Goal: Task Accomplishment & Management: Manage account settings

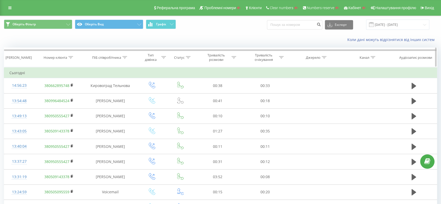
click at [65, 56] on div "Номер клієнта" at bounding box center [55, 57] width 23 height 4
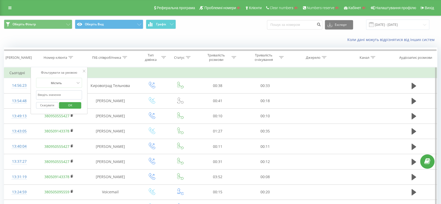
paste input "380509143378"
click at [62, 95] on input "380509143378" at bounding box center [59, 94] width 46 height 9
type input "380509143378"
click at [44, 109] on div "Скасувати OK" at bounding box center [59, 105] width 46 height 12
click at [68, 106] on span "OK" at bounding box center [70, 105] width 15 height 8
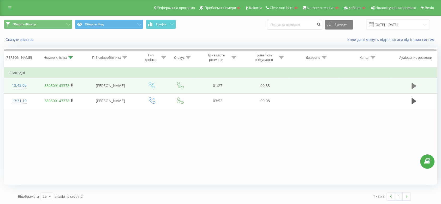
click at [414, 85] on icon at bounding box center [413, 86] width 5 height 6
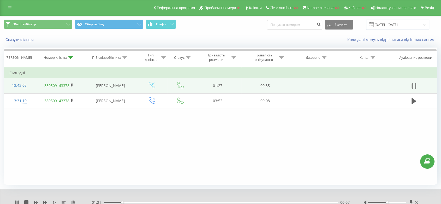
click at [412, 88] on icon at bounding box center [413, 86] width 2 height 6
click at [411, 82] on button at bounding box center [414, 86] width 8 height 8
click at [151, 201] on div "00:17" at bounding box center [221, 202] width 234 height 2
click at [182, 201] on div "00:29" at bounding box center [221, 202] width 234 height 2
click at [221, 201] on div "00:44" at bounding box center [221, 202] width 234 height 2
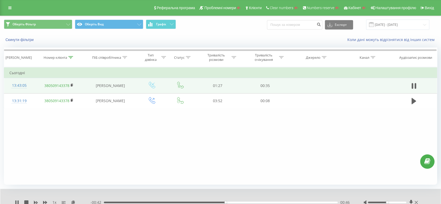
click at [252, 203] on div "- 00:42 00:46 00:46" at bounding box center [220, 202] width 260 height 5
click at [252, 201] on div "00:56" at bounding box center [221, 202] width 234 height 2
click at [289, 202] on div "01:10" at bounding box center [221, 202] width 234 height 2
click at [308, 201] on div "01:17" at bounding box center [221, 202] width 234 height 2
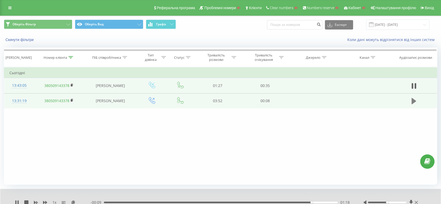
click at [415, 100] on icon at bounding box center [413, 100] width 5 height 7
click at [17, 200] on icon at bounding box center [17, 202] width 4 height 4
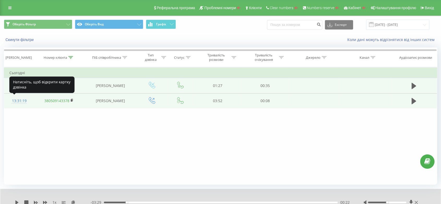
click at [19, 101] on div "13:31:19" at bounding box center [19, 101] width 20 height 10
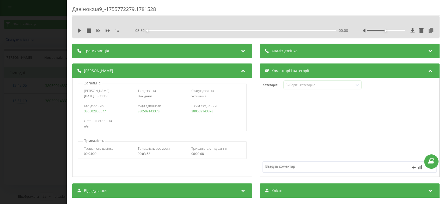
click at [45, 92] on div "Дзвінок : ua9_-1755772279.1781528 1 x - 03:52 00:00 00:00 Транскрипція Для AI-а…" at bounding box center [222, 102] width 445 height 204
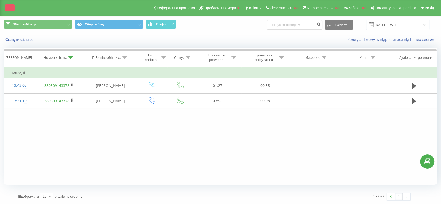
click at [11, 9] on icon at bounding box center [9, 8] width 3 height 4
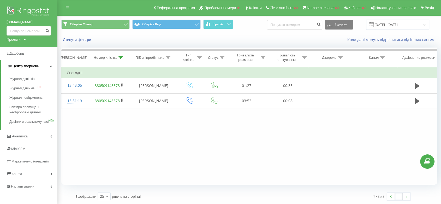
click at [40, 66] on link "Центр звернень" at bounding box center [29, 66] width 56 height 13
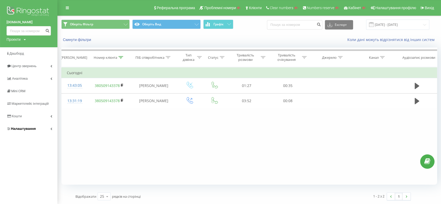
click at [38, 127] on link "Налаштування" at bounding box center [28, 128] width 57 height 13
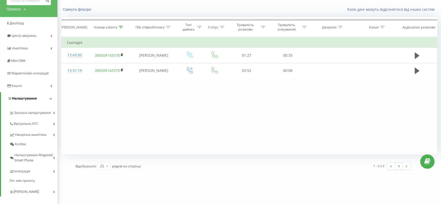
scroll to position [36, 0]
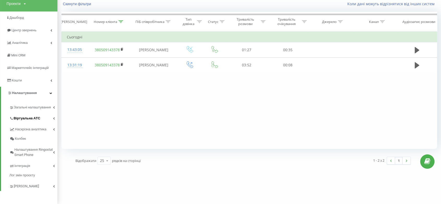
click at [40, 116] on link "Віртуальна АТС" at bounding box center [33, 117] width 48 height 11
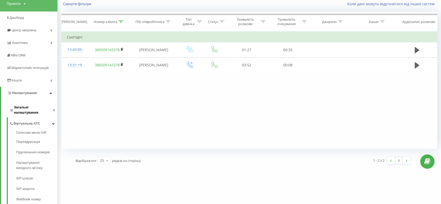
click at [43, 107] on span "Загальні налаштування" at bounding box center [33, 110] width 39 height 10
click at [33, 186] on span "Віртуальна АТС" at bounding box center [27, 188] width 27 height 5
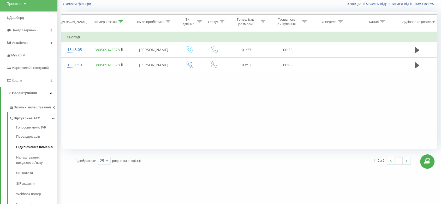
scroll to position [82, 0]
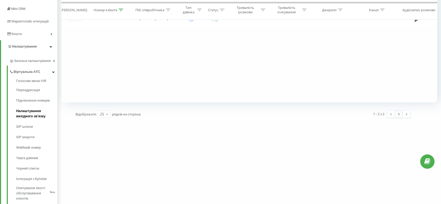
click at [38, 112] on span "Налаштування вихідного зв’язку" at bounding box center [35, 113] width 39 height 10
